Goal: Transaction & Acquisition: Purchase product/service

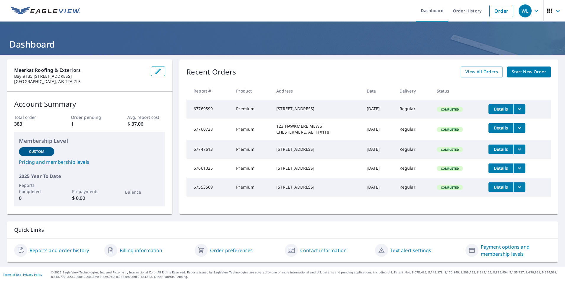
click at [525, 70] on span "Start New Order" at bounding box center [529, 71] width 34 height 7
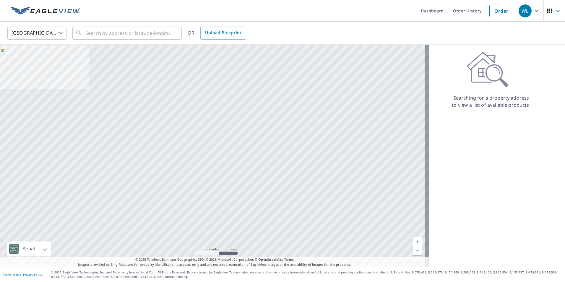
click at [42, 39] on body "WL WL Dashboard Order History Order WL [GEOGRAPHIC_DATA] US ​ ​ OR Upload Bluep…" at bounding box center [282, 141] width 565 height 282
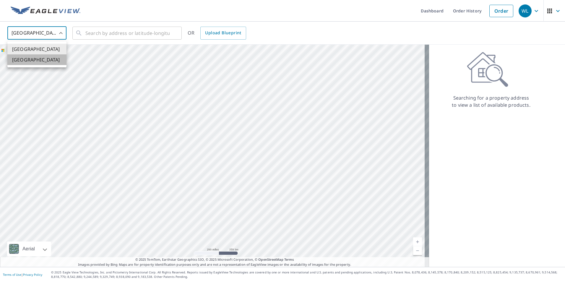
click at [39, 63] on li "[GEOGRAPHIC_DATA]" at bounding box center [36, 59] width 59 height 11
type input "CA"
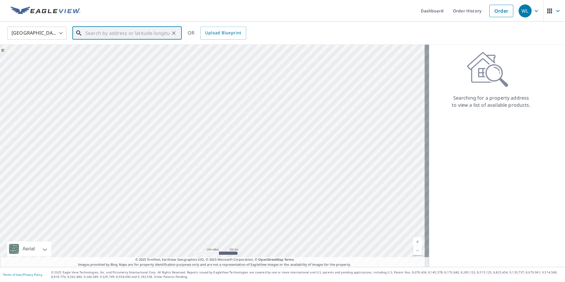
click at [109, 33] on input "text" at bounding box center [127, 33] width 84 height 17
type input "14 edgeridge mews NW"
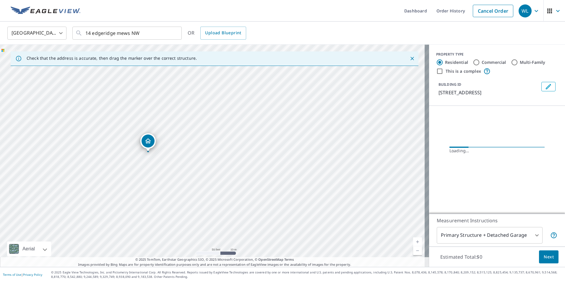
drag, startPoint x: 180, startPoint y: 166, endPoint x: 218, endPoint y: 86, distance: 88.7
click at [218, 86] on div "[STREET_ADDRESS]" at bounding box center [214, 156] width 429 height 222
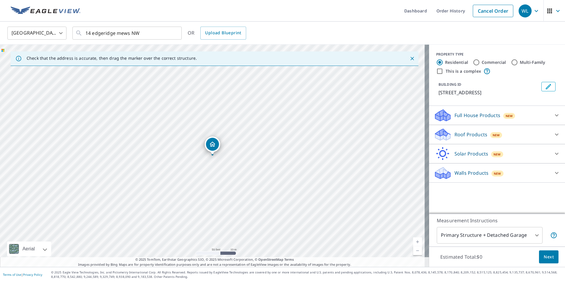
click at [492, 119] on p "Full House Products" at bounding box center [478, 115] width 46 height 7
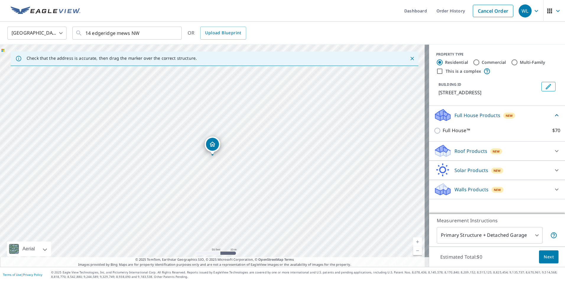
click at [451, 134] on p "Full House™" at bounding box center [456, 130] width 27 height 7
click at [443, 134] on input "Full House™ $70" at bounding box center [438, 130] width 9 height 7
checkbox input "true"
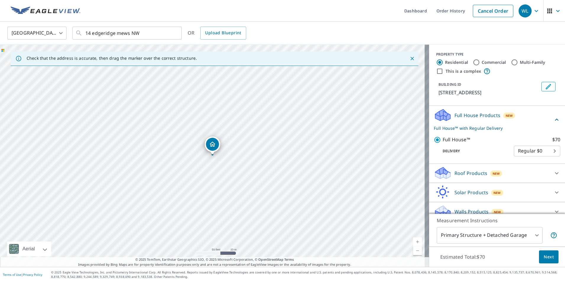
scroll to position [15, 0]
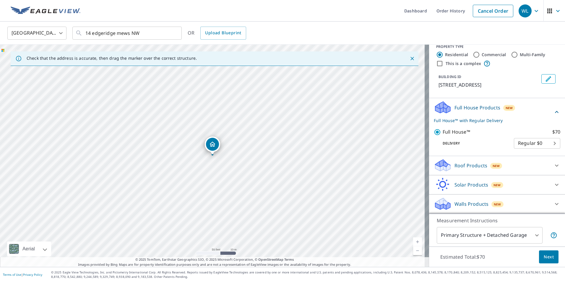
click at [547, 257] on span "Next" at bounding box center [549, 256] width 10 height 7
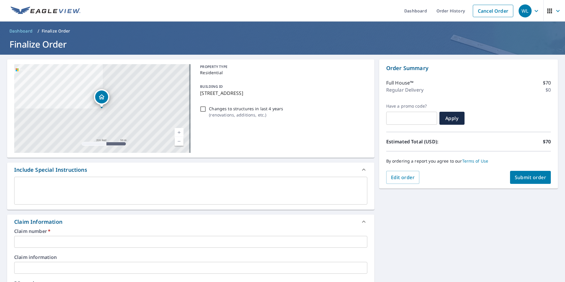
click at [58, 239] on input "text" at bounding box center [190, 242] width 353 height 12
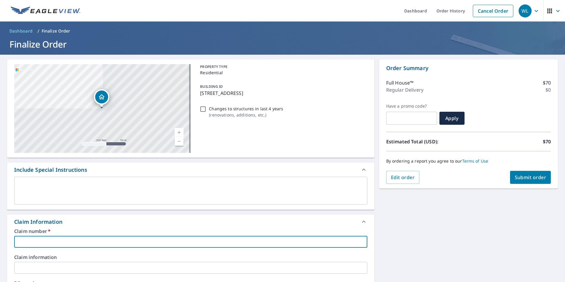
type input "7"
checkbox input "true"
type input "77"
checkbox input "true"
type input "779"
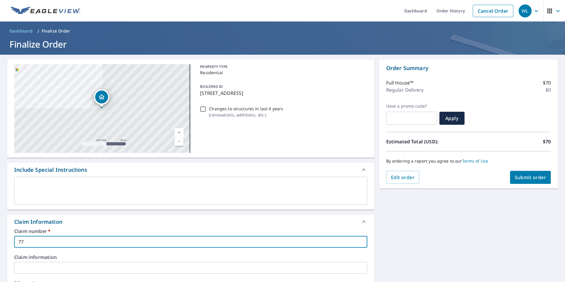
checkbox input "true"
type input "7799"
checkbox input "true"
type input "77990"
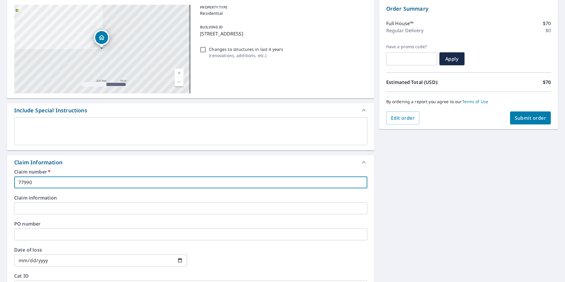
scroll to position [148, 0]
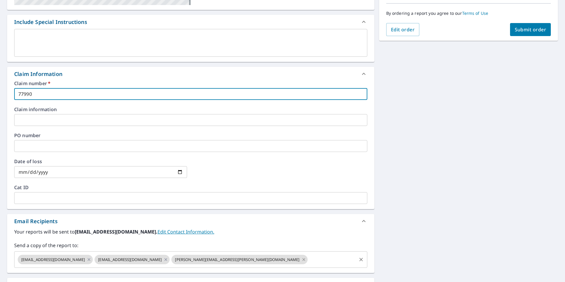
click at [302, 261] on icon at bounding box center [304, 259] width 5 height 7
checkbox input "true"
type input "77990"
click at [183, 258] on input "text" at bounding box center [263, 259] width 185 height 11
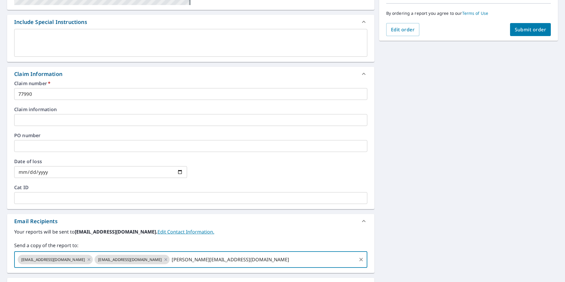
type input "[PERSON_NAME][EMAIL_ADDRESS][DOMAIN_NAME]"
checkbox input "true"
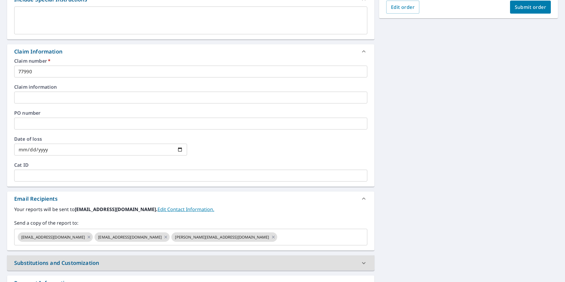
scroll to position [129, 0]
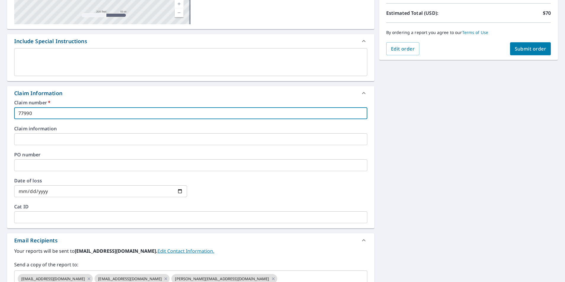
click at [26, 114] on input "77990" at bounding box center [190, 113] width 353 height 12
click at [29, 114] on input "77990" at bounding box center [190, 113] width 353 height 12
type input "7790"
checkbox input "true"
type input "77930"
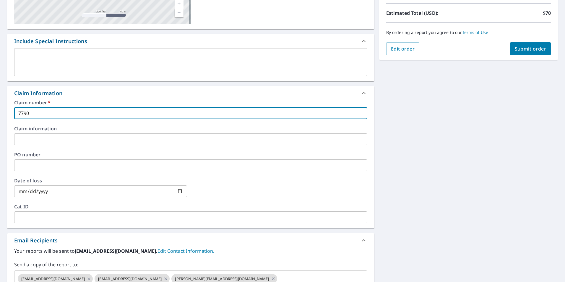
checkbox input "true"
type input "77930"
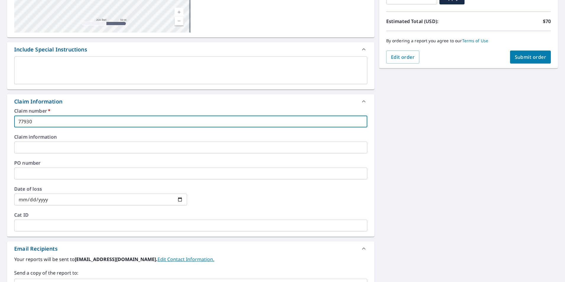
scroll to position [0, 0]
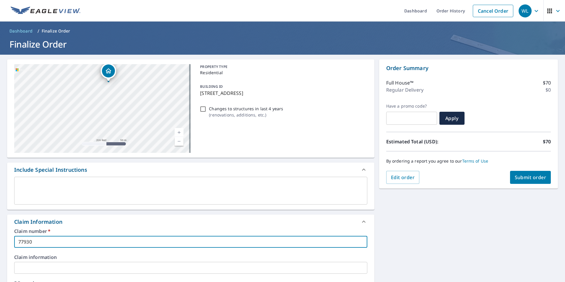
click at [529, 174] on span "Submit order" at bounding box center [531, 177] width 32 height 7
checkbox input "true"
